Goal: Navigation & Orientation: Find specific page/section

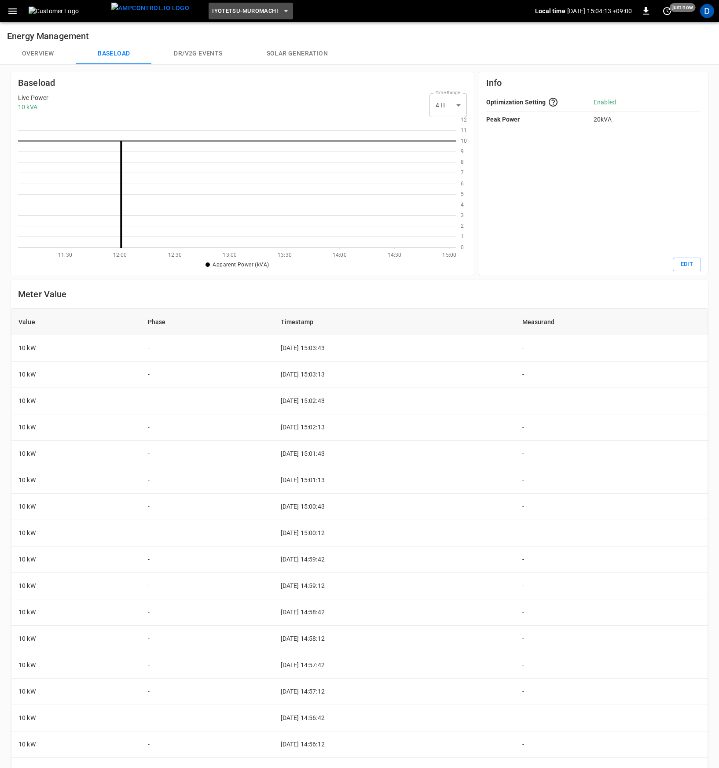
click at [235, 14] on span "Iyotetsu-Muromachi" at bounding box center [245, 11] width 66 height 10
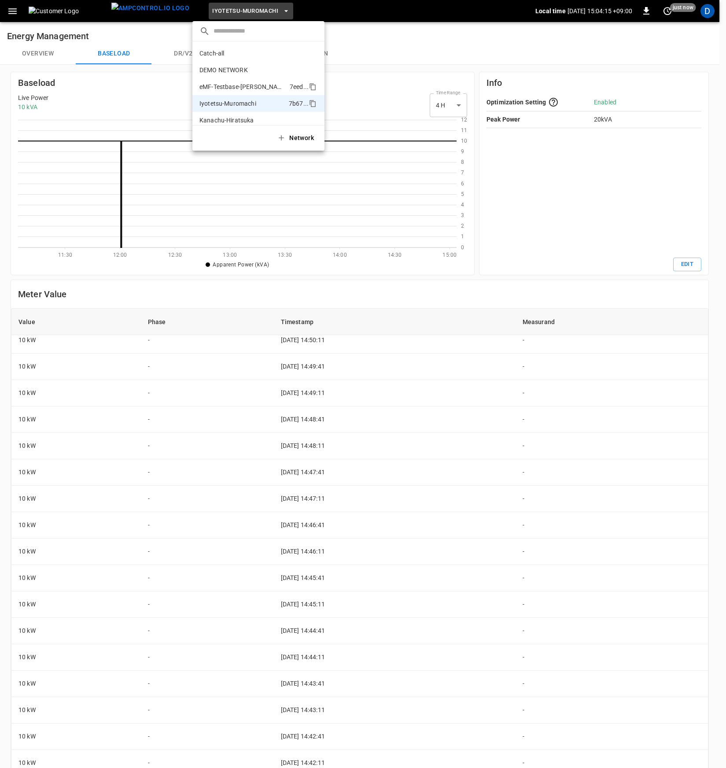
click at [245, 84] on p "eMF-Testbase-[PERSON_NAME]" at bounding box center [242, 86] width 87 height 9
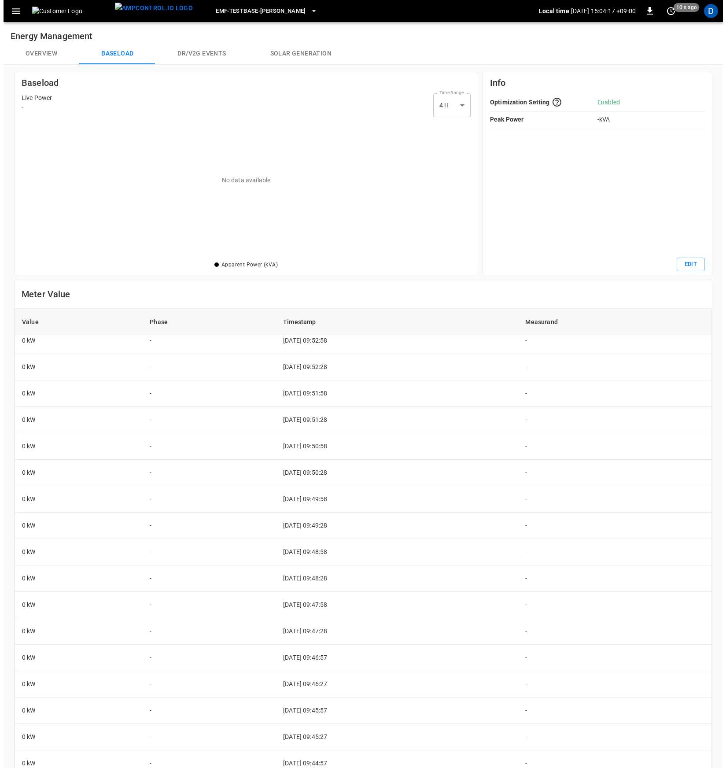
scroll to position [4, 0]
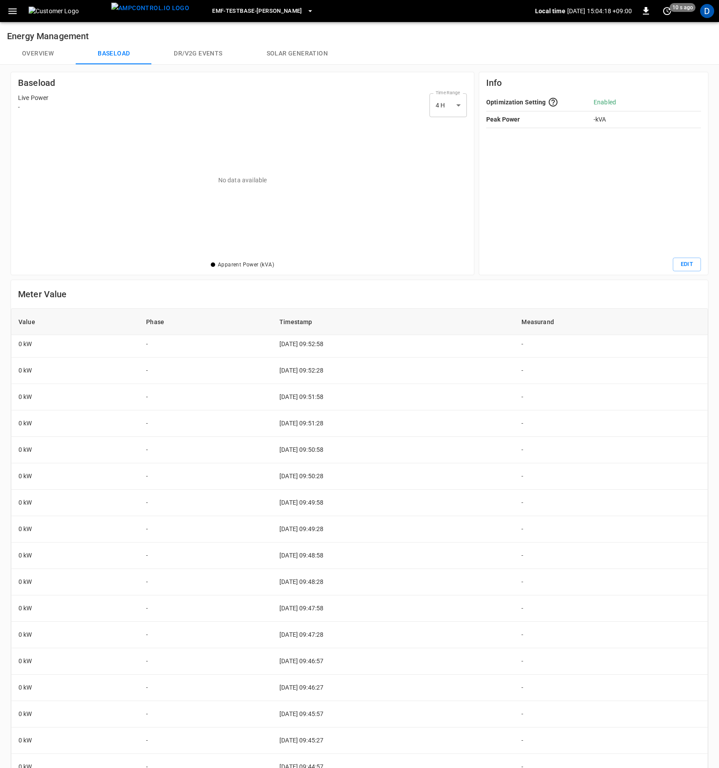
click at [40, 52] on button "Overview" at bounding box center [38, 53] width 76 height 21
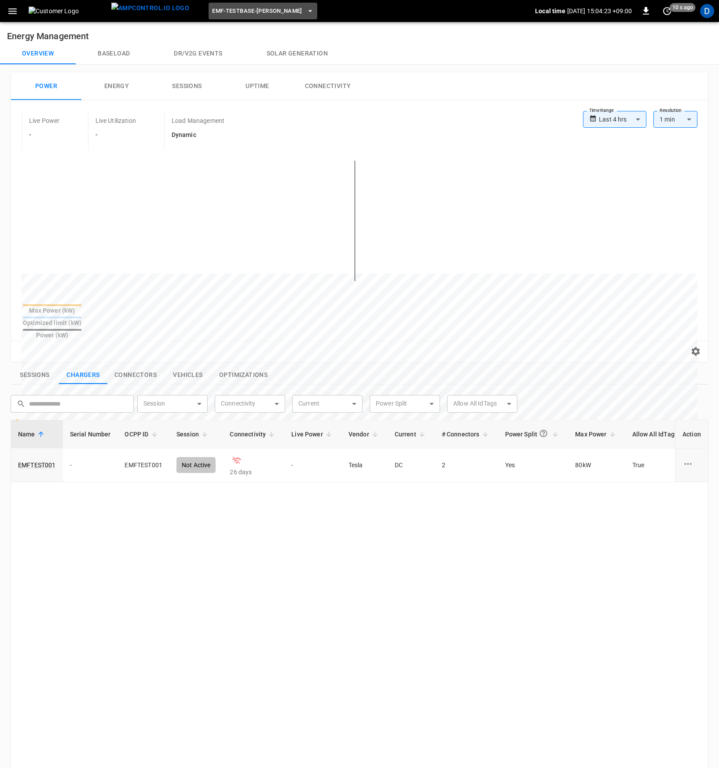
click at [262, 12] on span "eMF-Testbase-[PERSON_NAME]" at bounding box center [257, 11] width 90 height 10
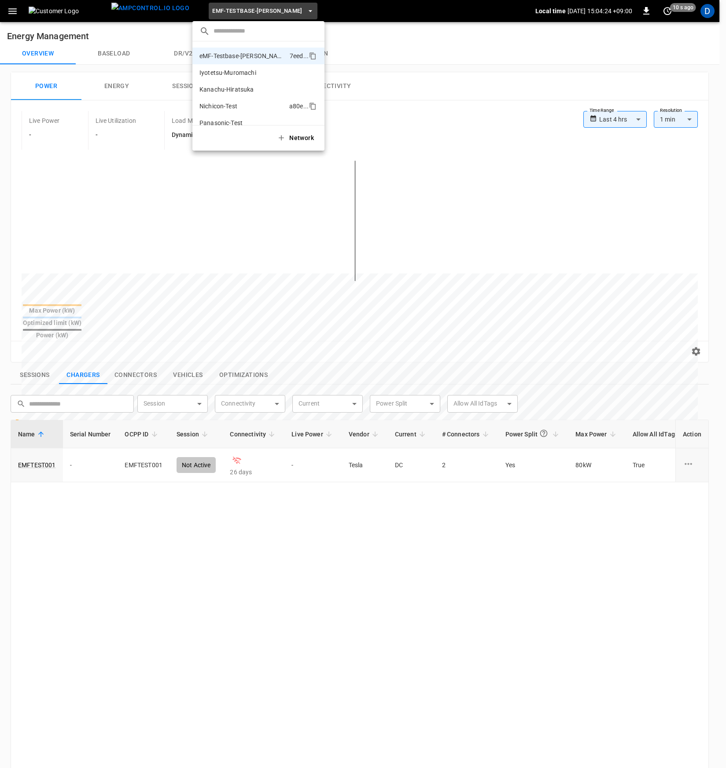
scroll to position [57, 0]
click at [225, 109] on p "Test" at bounding box center [242, 113] width 86 height 9
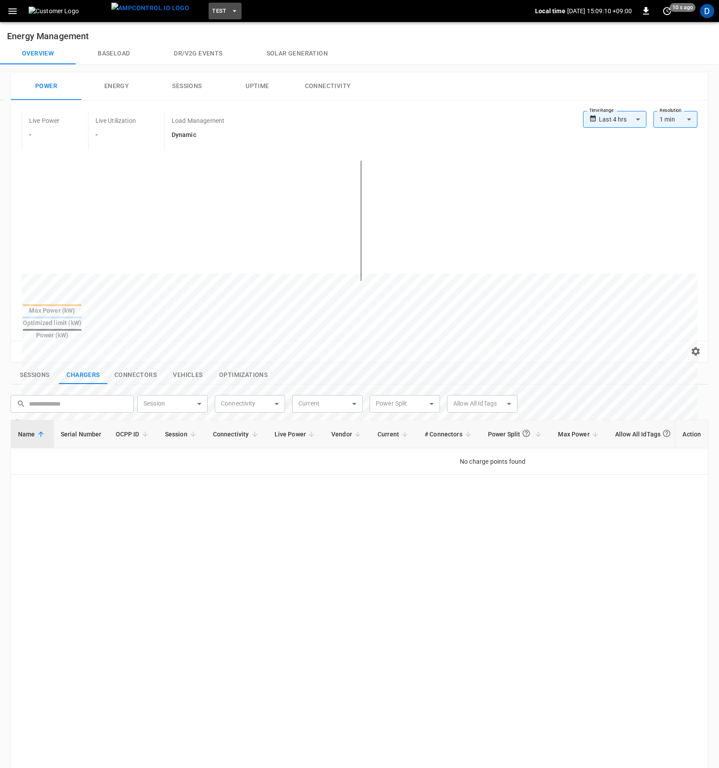
click at [212, 11] on span "Test" at bounding box center [219, 11] width 15 height 10
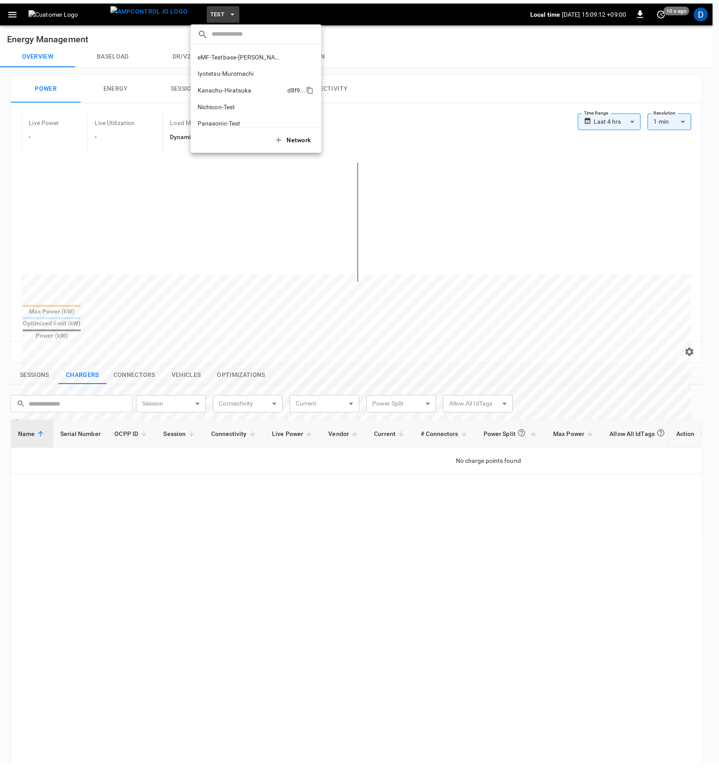
scroll to position [0, 0]
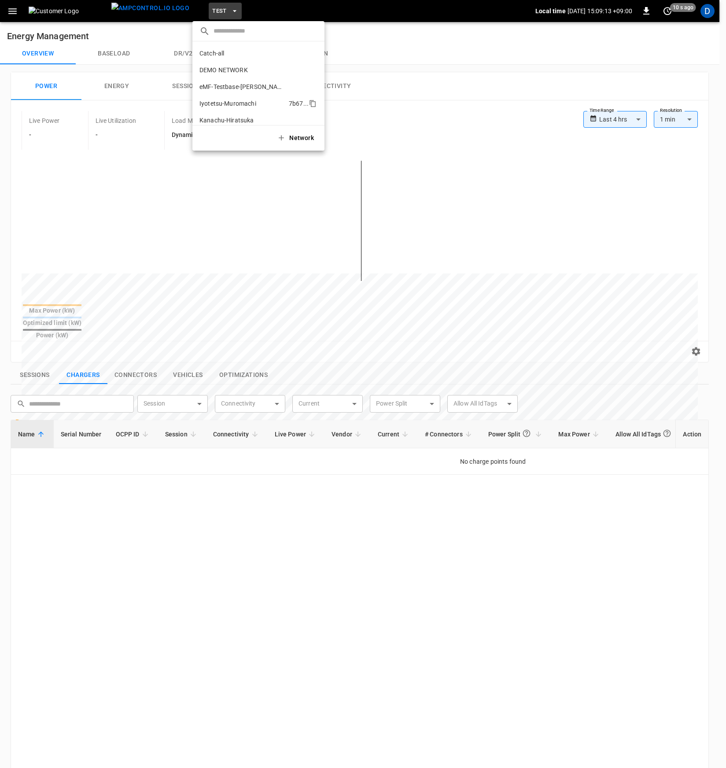
click at [237, 102] on p "Iyotetsu-Muromachi" at bounding box center [242, 103] width 86 height 9
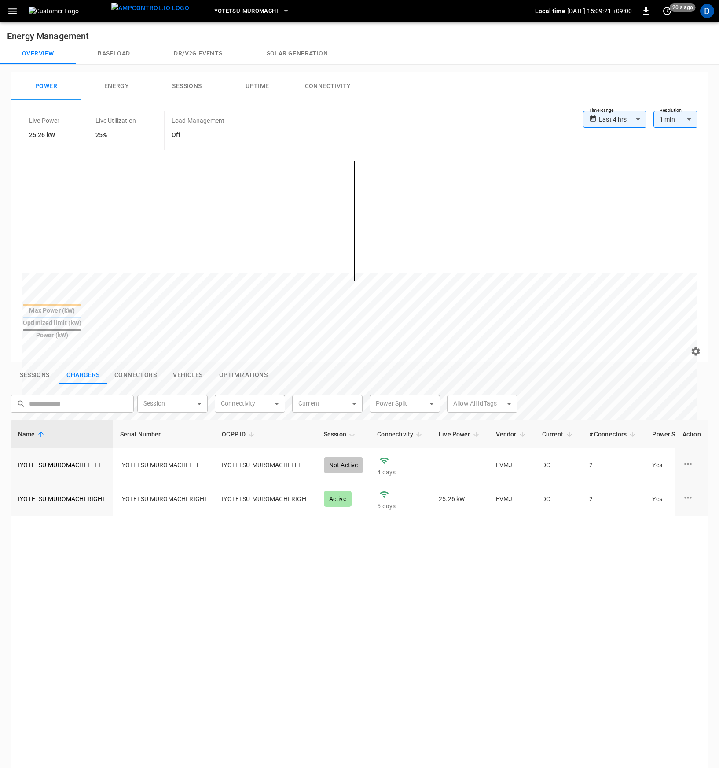
click at [126, 51] on button "Baseload" at bounding box center [114, 53] width 76 height 21
